Goal: Transaction & Acquisition: Purchase product/service

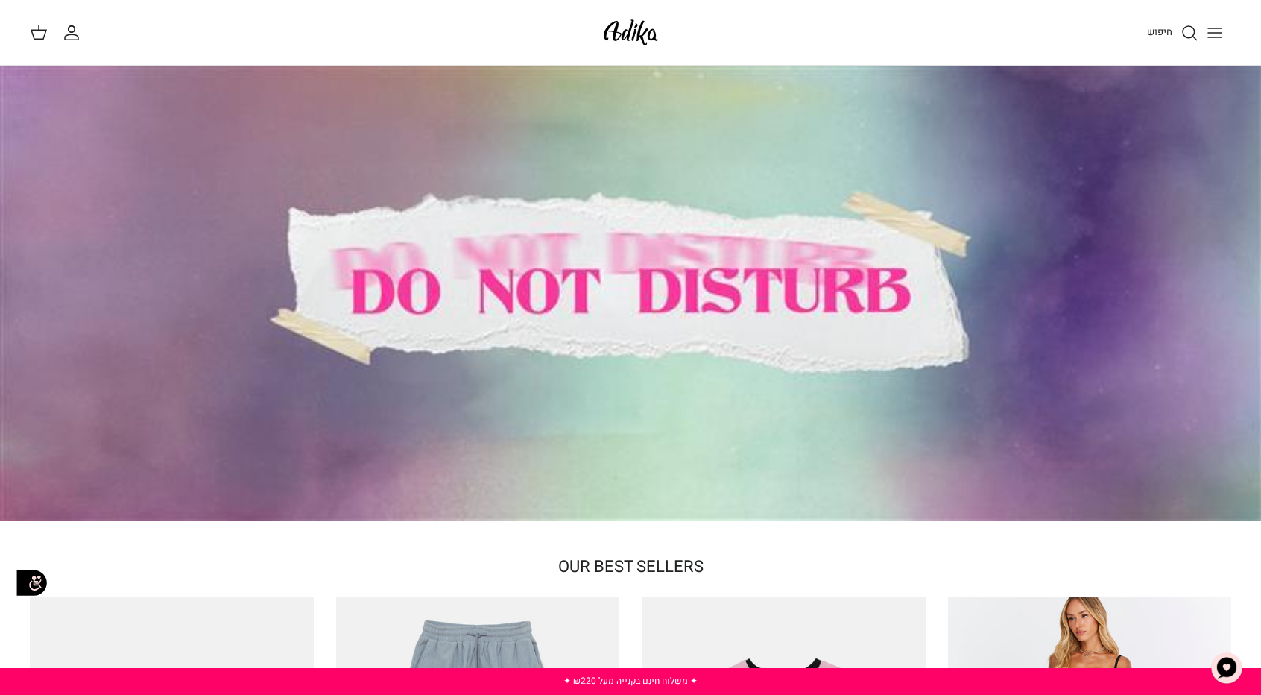
click at [1218, 24] on icon "Toggle menu" at bounding box center [1215, 33] width 18 height 18
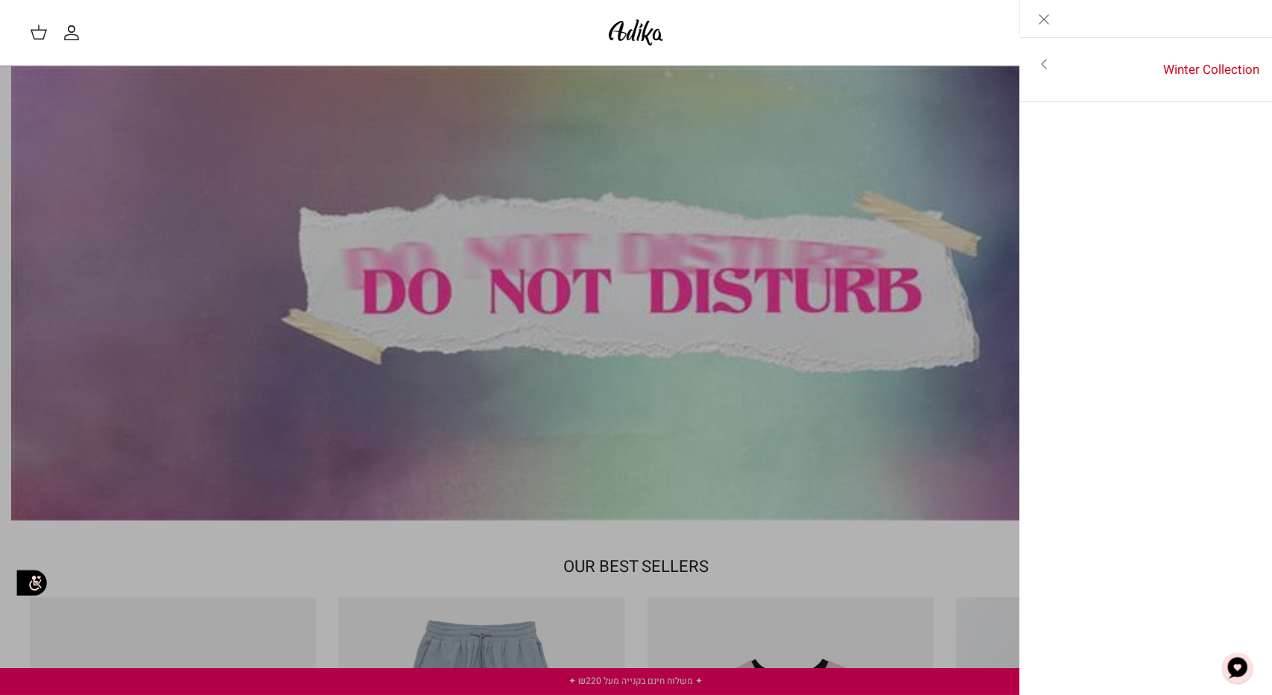
click at [1036, 75] on link "Toggle menu" at bounding box center [1044, 64] width 48 height 34
click at [1049, 71] on link "לכל הפריטים" at bounding box center [1147, 65] width 238 height 37
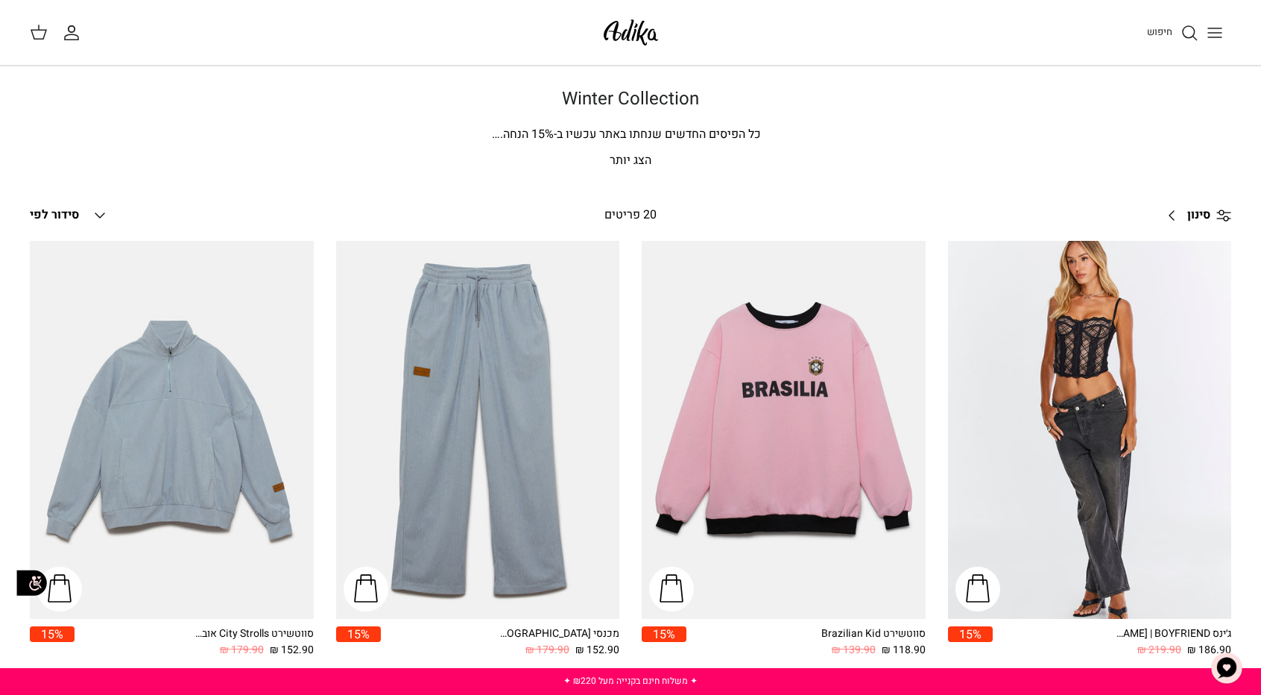
click at [642, 157] on p "הצג יותר" at bounding box center [630, 160] width 1043 height 19
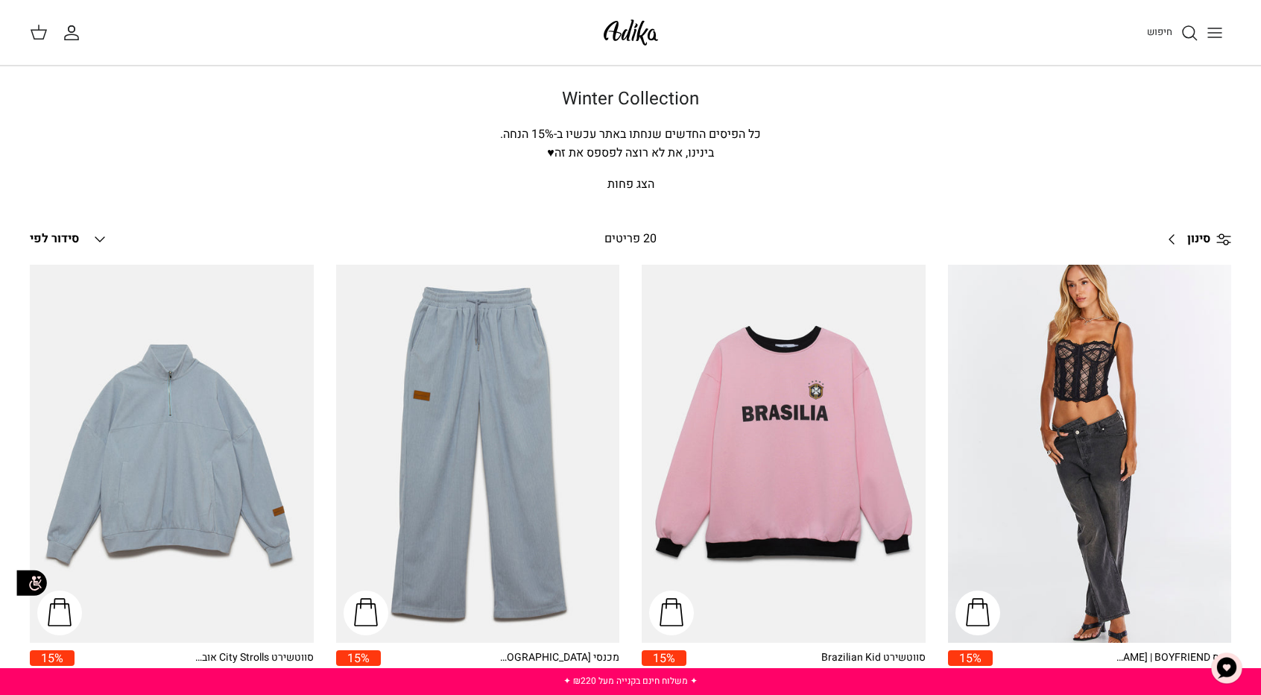
click at [1222, 36] on icon "Toggle menu" at bounding box center [1215, 33] width 18 height 18
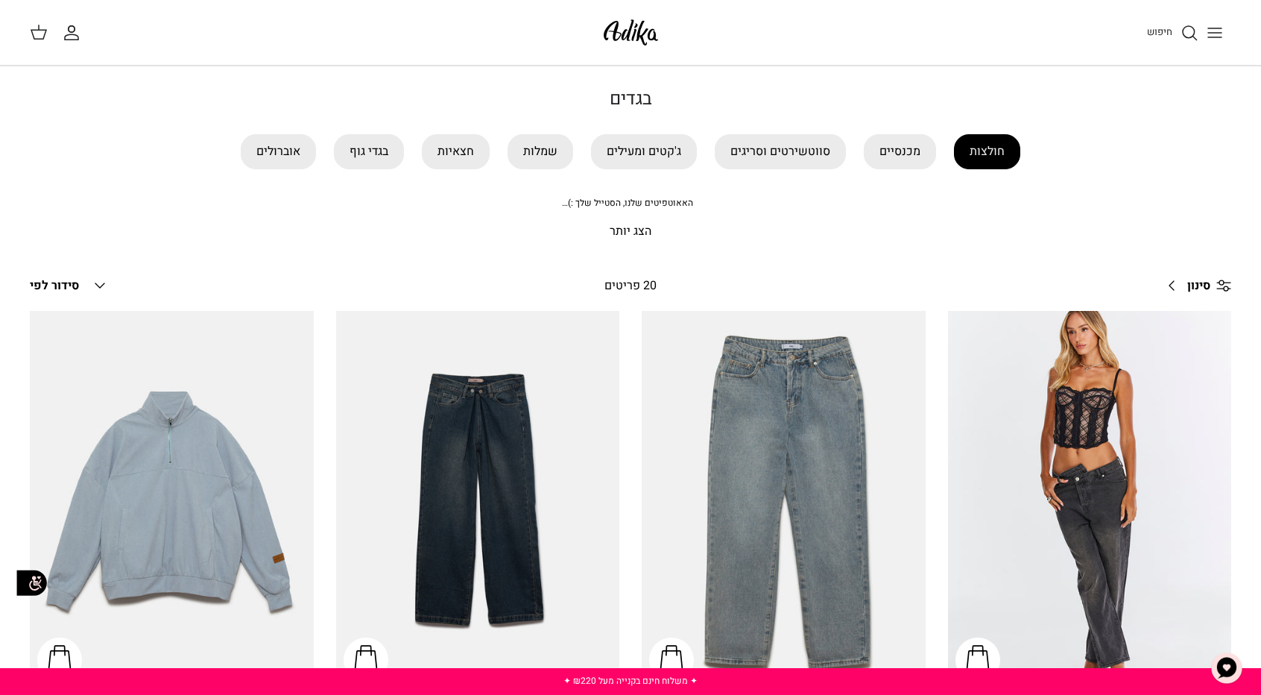
click at [1005, 151] on link "חולצות" at bounding box center [987, 151] width 66 height 35
